Goal: Find specific fact: Find specific fact

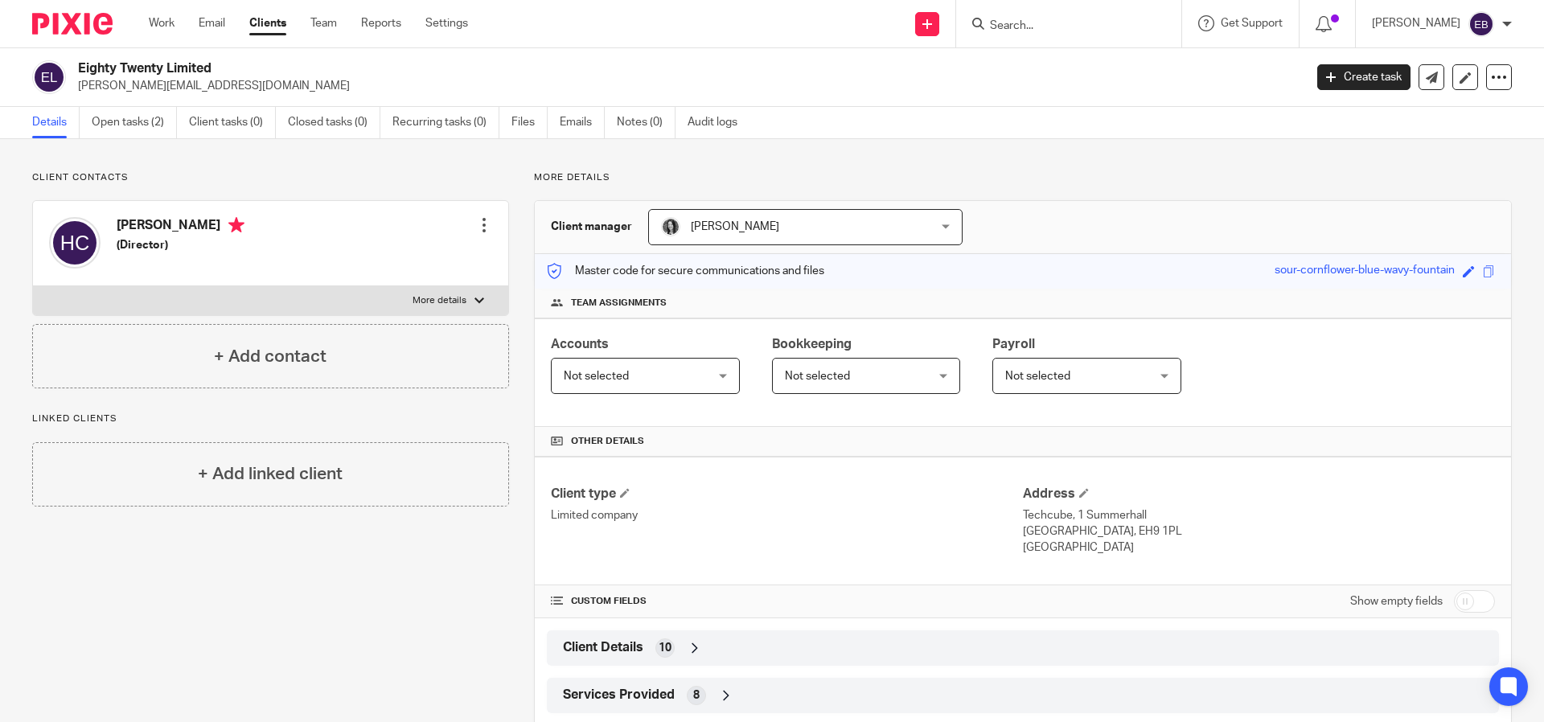
click at [1114, 23] on input "Search" at bounding box center [1060, 26] width 145 height 14
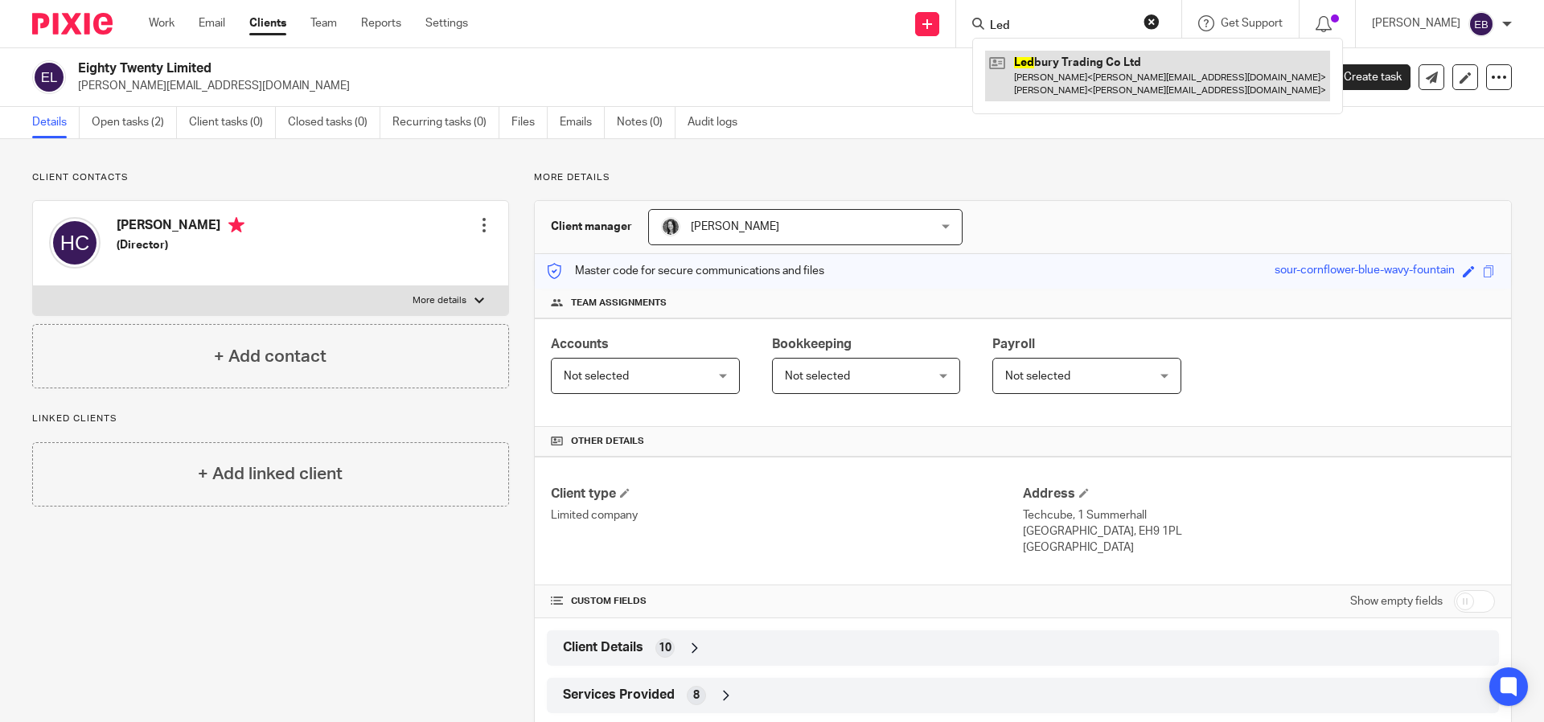
type input "Led"
click at [1125, 88] on link at bounding box center [1157, 76] width 345 height 50
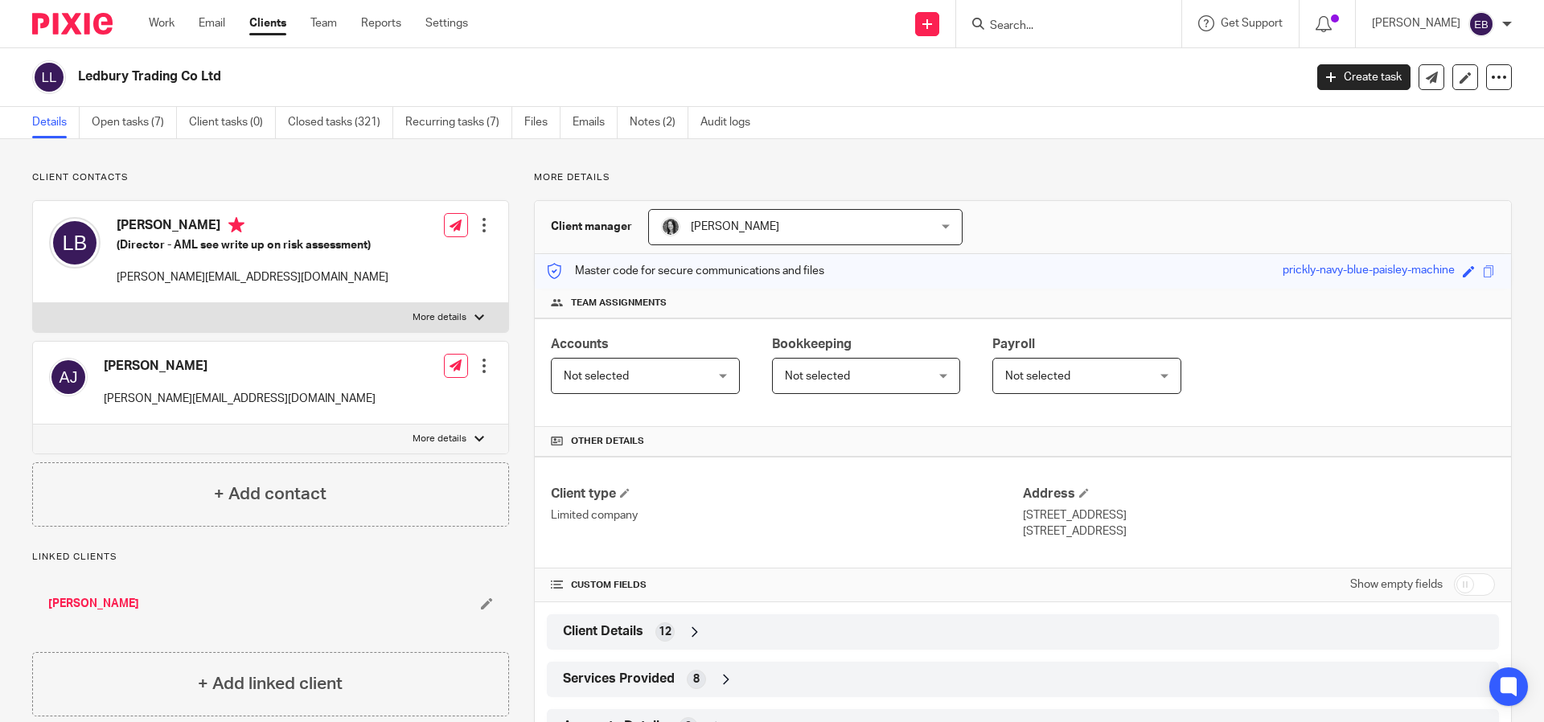
scroll to position [162, 0]
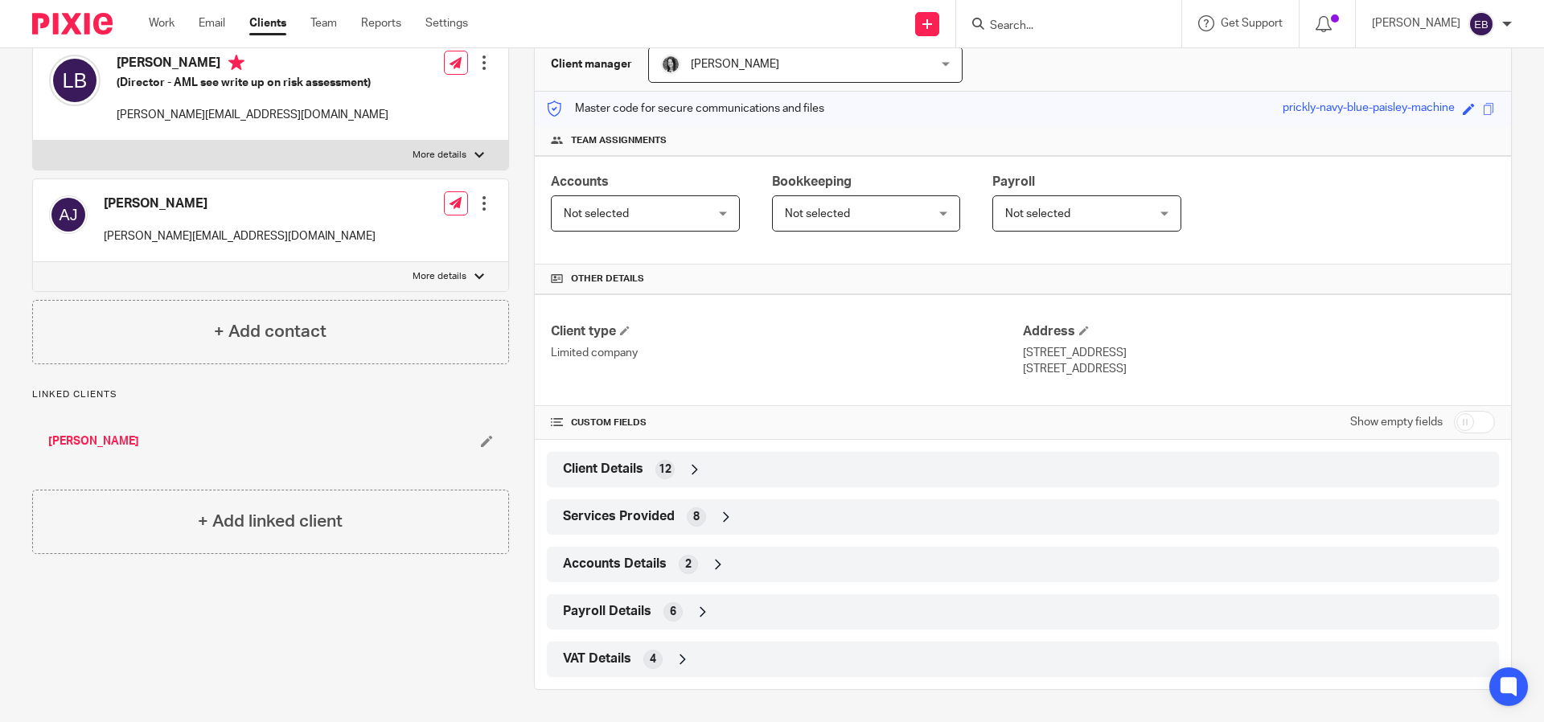
click at [601, 667] on span "VAT Details" at bounding box center [597, 659] width 68 height 17
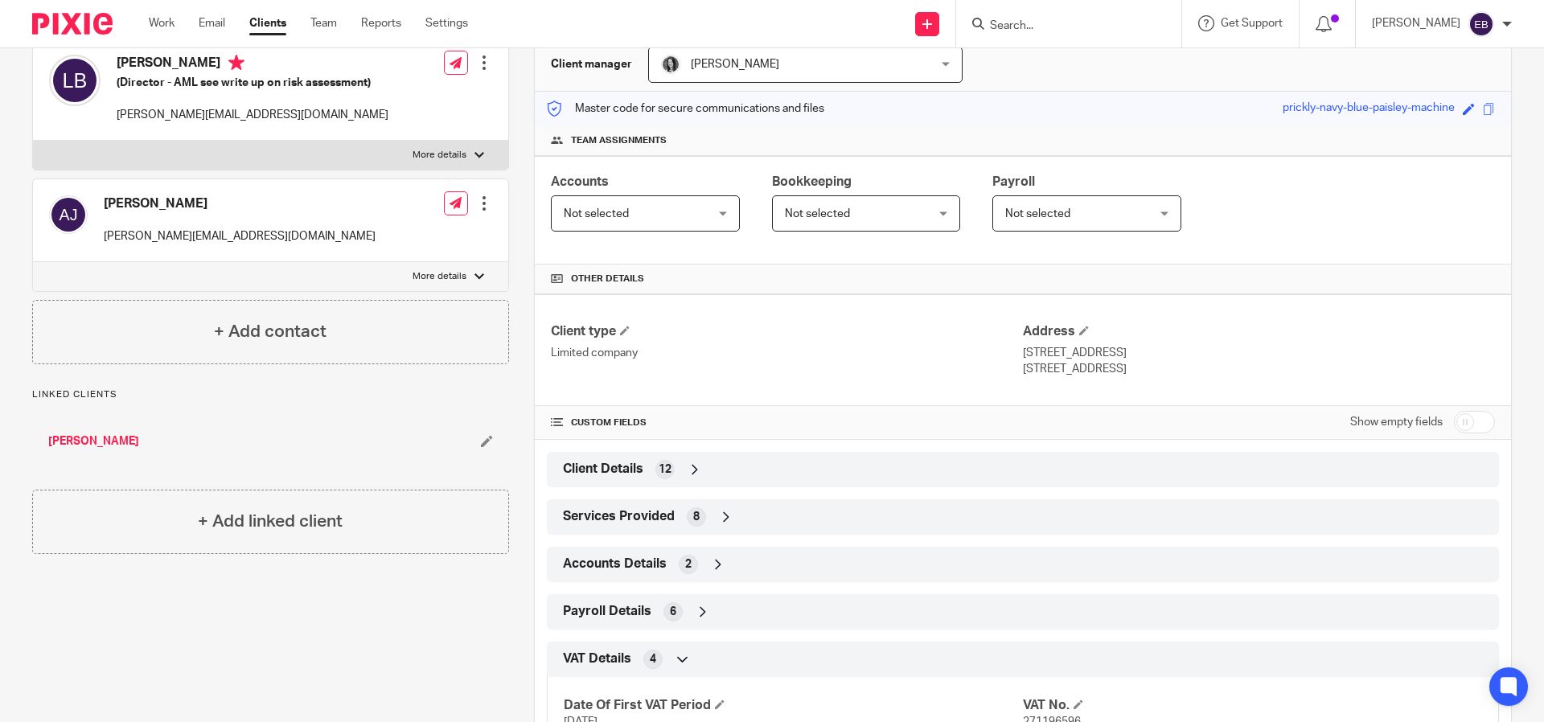
scroll to position [294, 0]
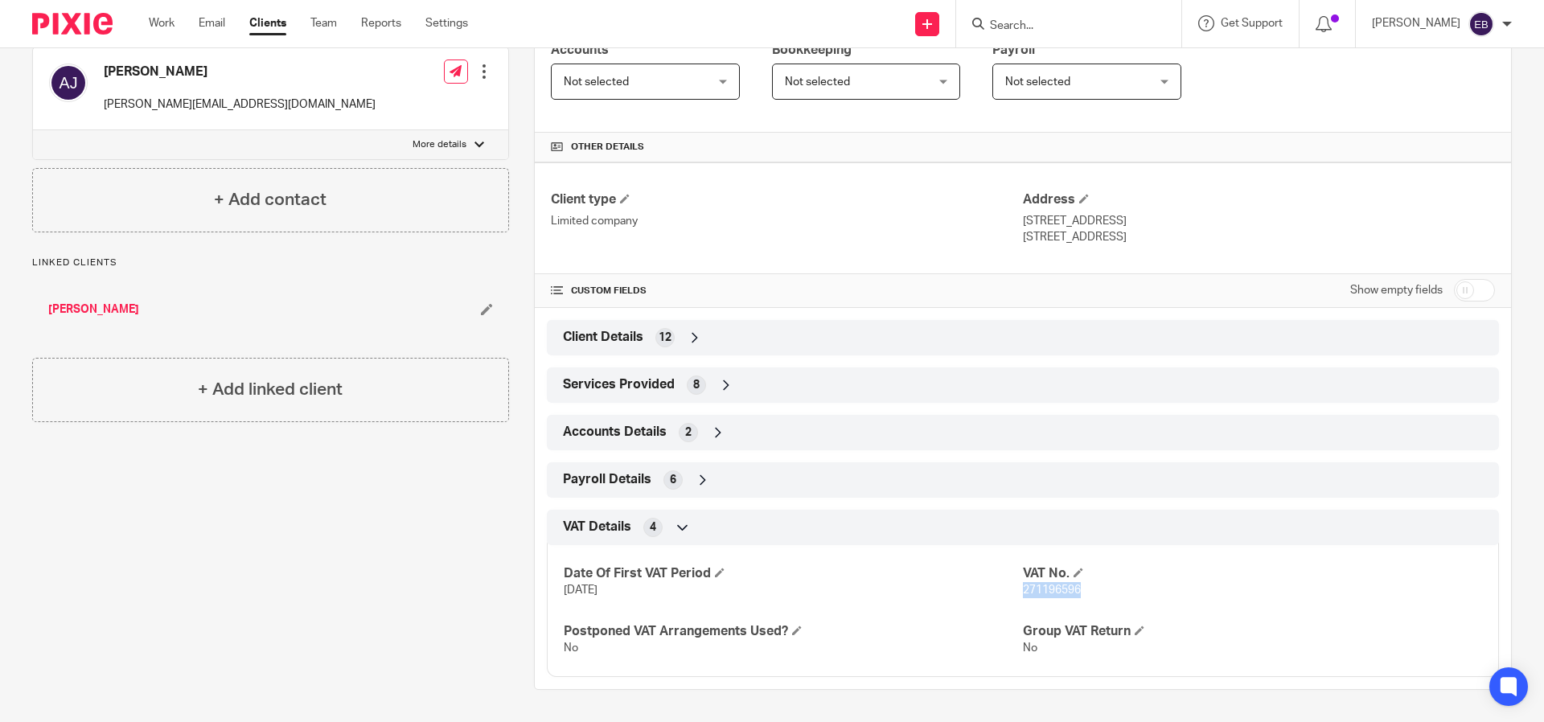
drag, startPoint x: 1082, startPoint y: 595, endPoint x: 1017, endPoint y: 589, distance: 65.4
click at [1023, 589] on p "271196596" at bounding box center [1252, 590] width 459 height 16
copy span "271196596"
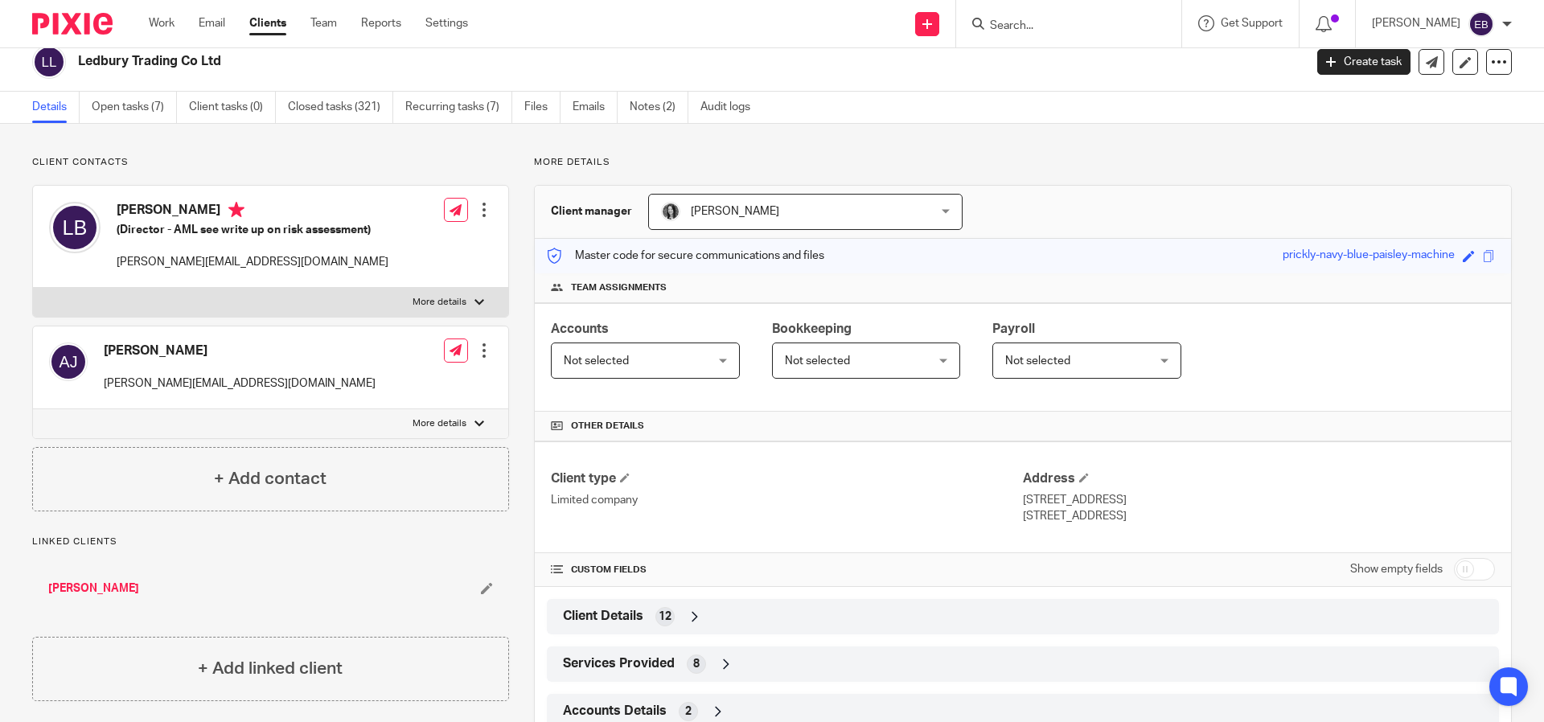
scroll to position [288, 0]
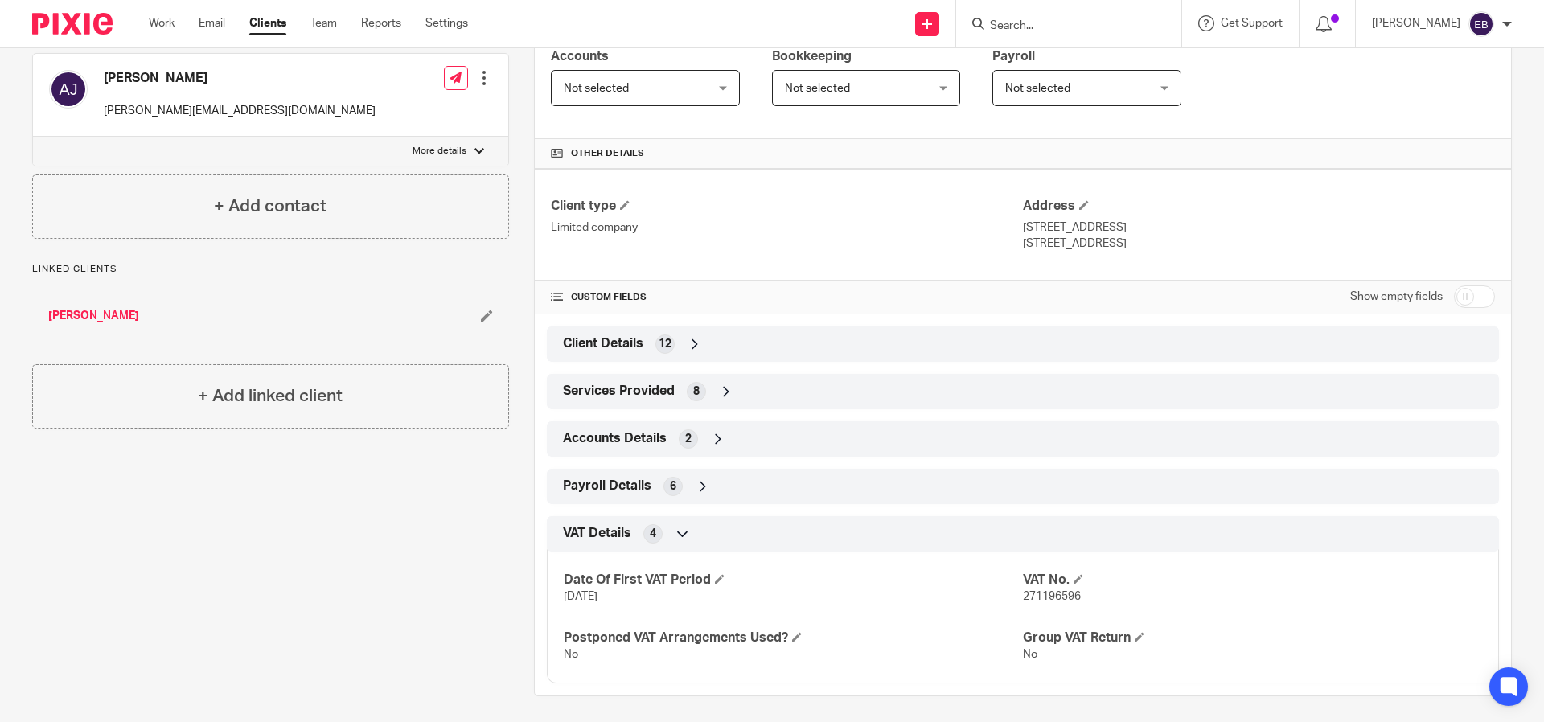
click at [589, 336] on span "Client Details" at bounding box center [603, 343] width 80 height 17
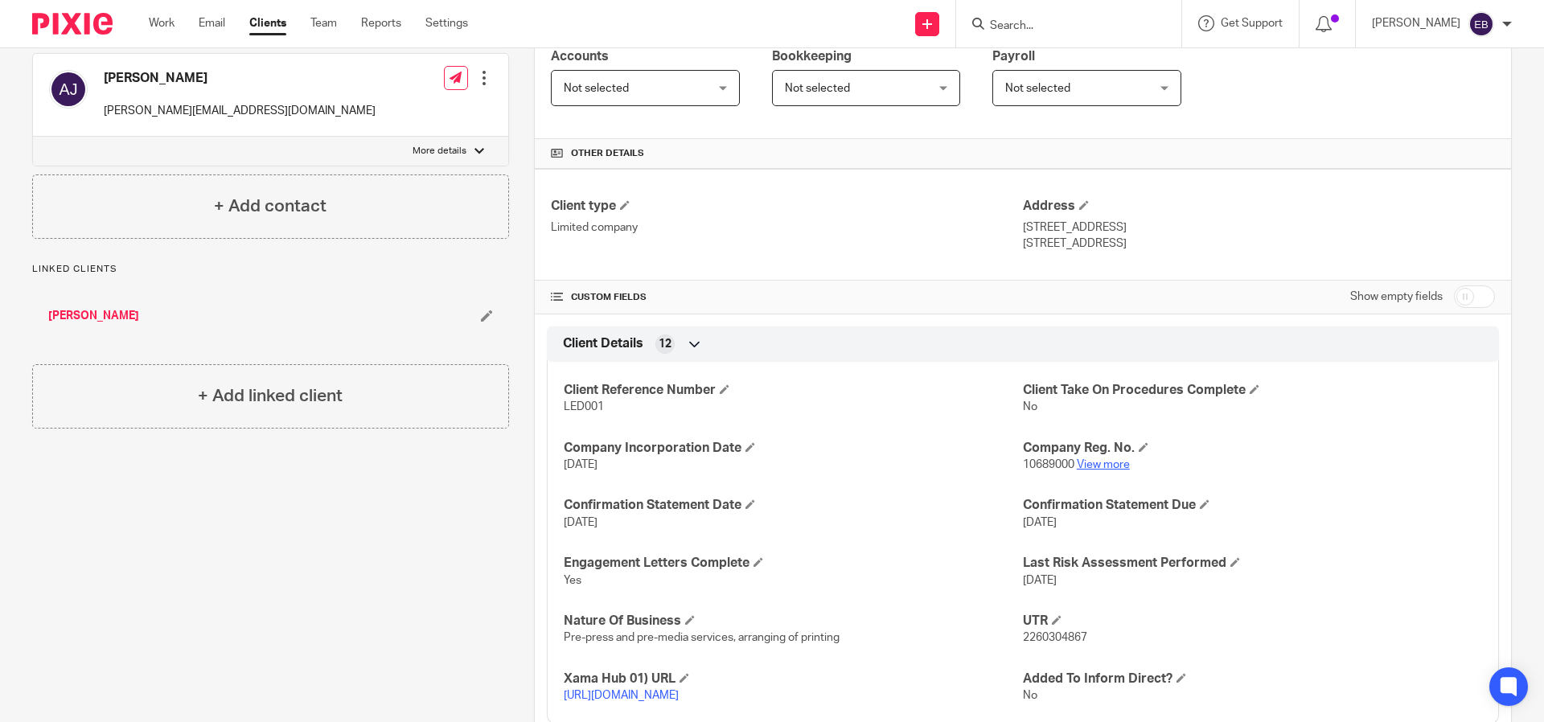
click at [1121, 465] on link "View more" at bounding box center [1103, 464] width 53 height 11
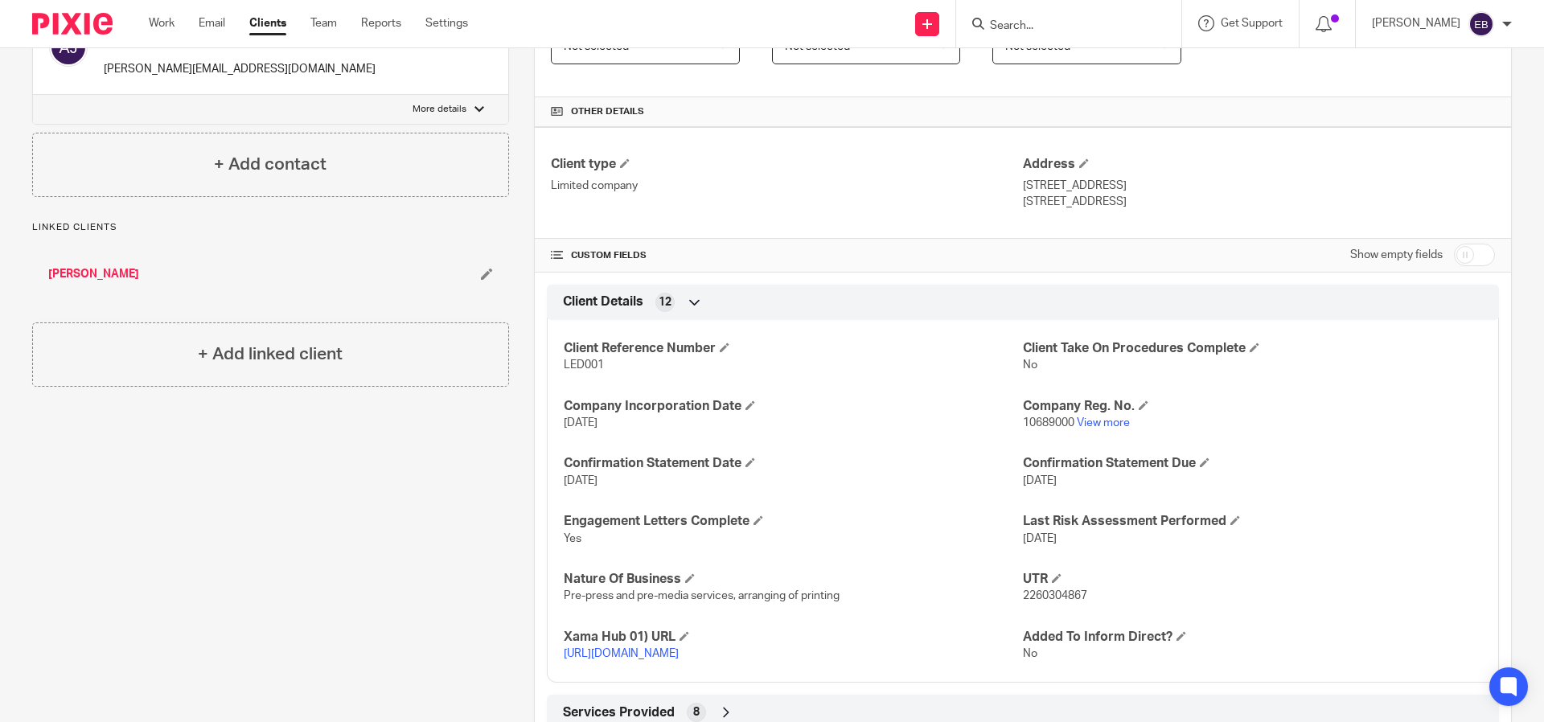
scroll to position [674, 0]
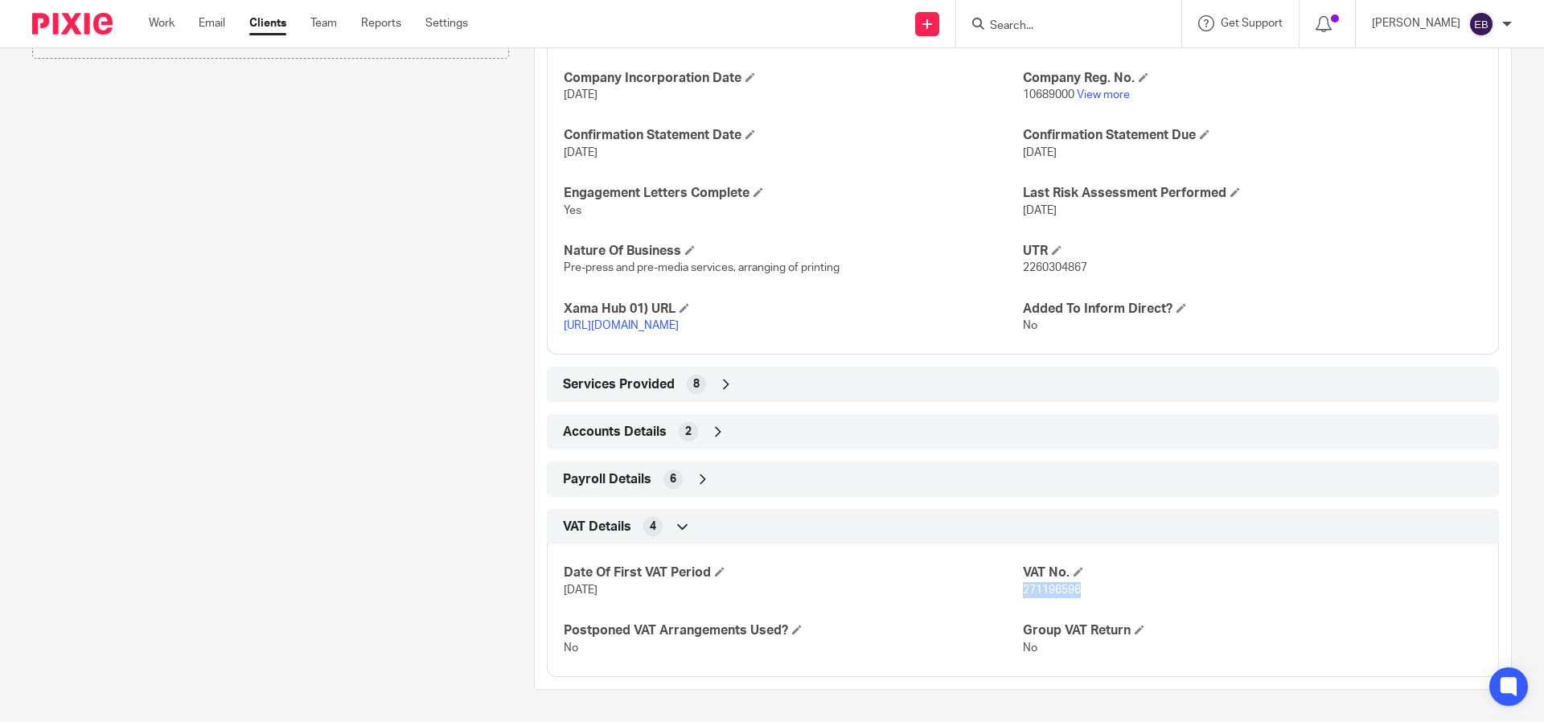
drag, startPoint x: 1083, startPoint y: 594, endPoint x: 1016, endPoint y: 594, distance: 67.6
click at [1023, 594] on p "271196596" at bounding box center [1252, 590] width 459 height 16
copy span "271196596"
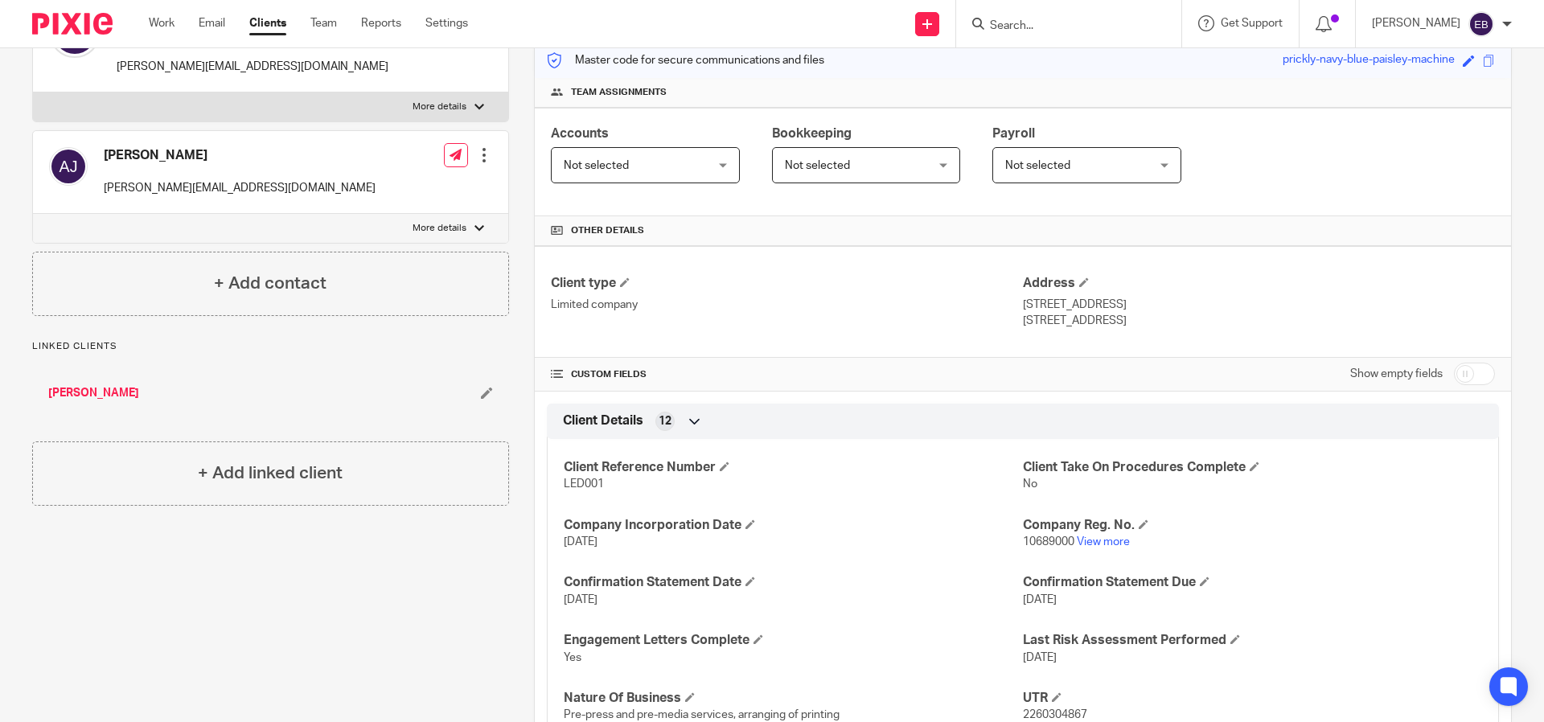
scroll to position [0, 0]
